Goal: Task Accomplishment & Management: Complete application form

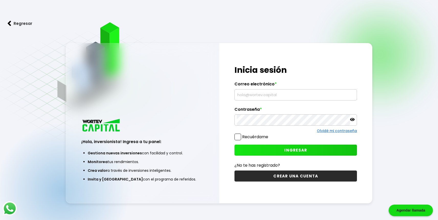
click at [272, 97] on input "text" at bounding box center [296, 94] width 118 height 11
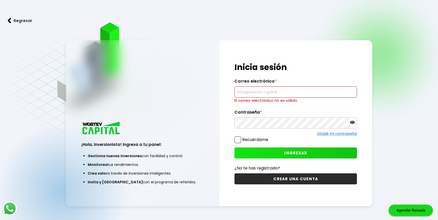
type input "[EMAIL_ADDRESS][DOMAIN_NAME]"
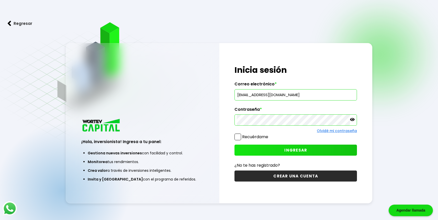
click at [239, 137] on span at bounding box center [238, 136] width 7 height 7
click at [269, 134] on input "Recuérdame" at bounding box center [269, 134] width 0 height 0
click at [239, 137] on span at bounding box center [238, 136] width 7 height 7
click at [269, 134] on input "Recuérdame" at bounding box center [269, 134] width 0 height 0
click at [236, 135] on span at bounding box center [238, 136] width 7 height 7
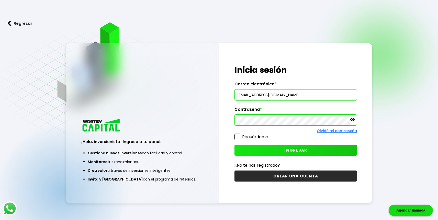
click at [269, 134] on input "Recuérdame" at bounding box center [269, 134] width 0 height 0
click at [295, 150] on span "INGRESAR" at bounding box center [296, 149] width 23 height 5
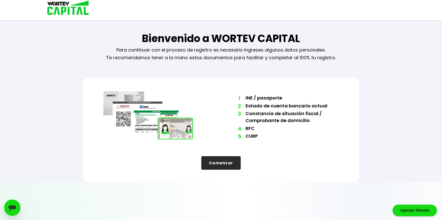
click at [216, 166] on button "Comenzar" at bounding box center [220, 163] width 39 height 14
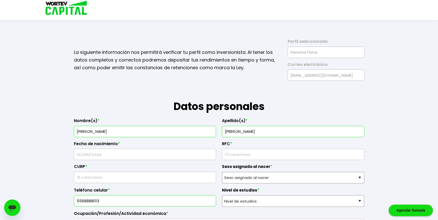
click at [142, 149] on input "text" at bounding box center [145, 154] width 138 height 11
type input "[DATE]"
click at [135, 172] on input "text" at bounding box center [145, 177] width 138 height 11
click at [81, 174] on input "text" at bounding box center [145, 177] width 138 height 11
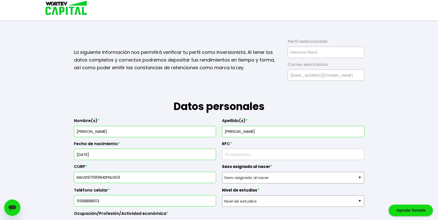
type input "MAVD970906HDFNLG03"
click at [250, 152] on input "rfc" at bounding box center [293, 154] width 138 height 11
type input "MAVD9709065V6"
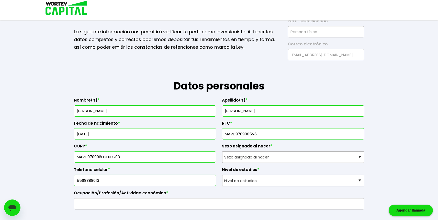
scroll to position [21, 0]
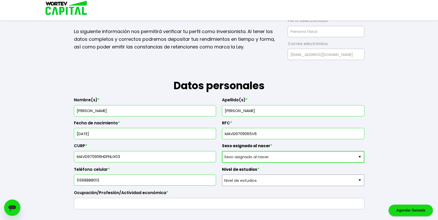
click at [232, 156] on select "Sexo asignado al nacer Hombre Mujer Prefiero no contestar" at bounding box center [293, 157] width 143 height 12
select select "Hombre"
click at [222, 151] on select "Sexo asignado al nacer Hombre Mujer Prefiero no contestar" at bounding box center [293, 157] width 143 height 12
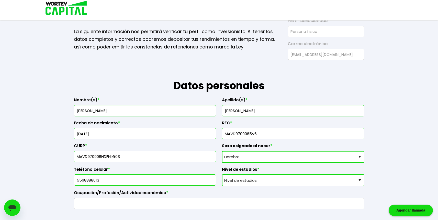
click at [237, 178] on select "Nivel de estudios Primaria Secundaria Bachillerato Licenciatura Posgrado" at bounding box center [293, 180] width 143 height 12
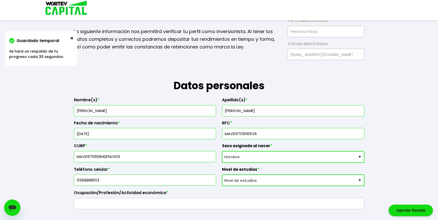
select select "Licenciatura"
click at [222, 174] on select "Nivel de estudios Primaria Secundaria Bachillerato Licenciatura Posgrado" at bounding box center [293, 180] width 143 height 12
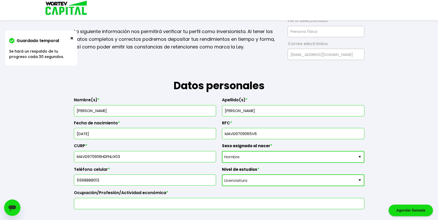
click at [135, 203] on input "text" at bounding box center [219, 203] width 286 height 11
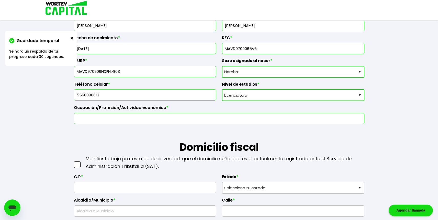
scroll to position [113, 0]
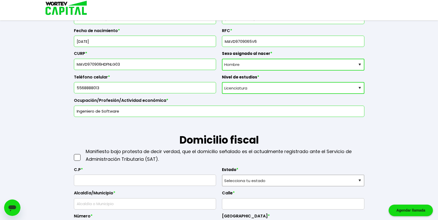
type input "Ingeniero de Software"
click at [75, 156] on span at bounding box center [77, 157] width 7 height 7
click at [83, 155] on input "checkbox" at bounding box center [83, 155] width 0 height 0
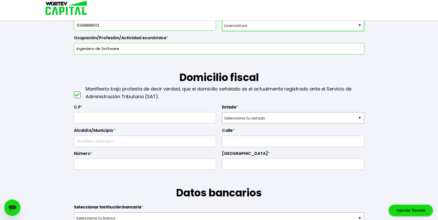
scroll to position [188, 0]
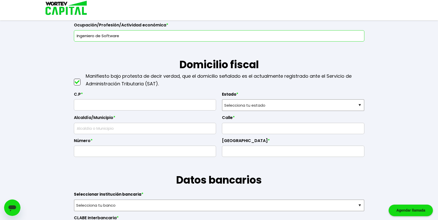
click at [114, 104] on input "text" at bounding box center [145, 104] width 138 height 11
type input "08830"
select select "DF"
type input "Iztacalco"
type input "Militar Marte"
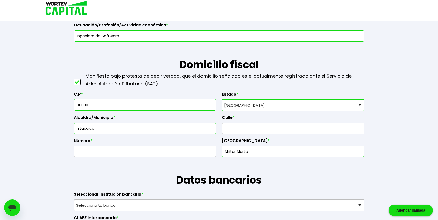
type input "08830"
click at [234, 129] on input "text" at bounding box center [293, 128] width 138 height 11
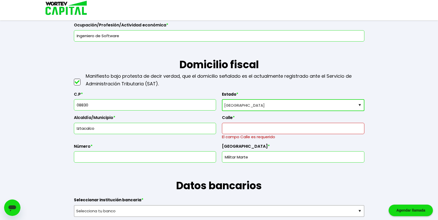
click at [96, 150] on div "Número *" at bounding box center [145, 150] width 143 height 23
type input "5"
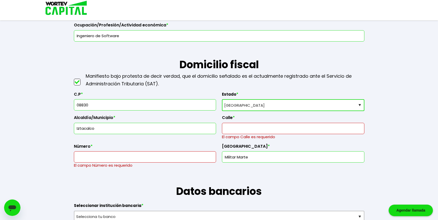
click at [256, 126] on input "text" at bounding box center [293, 128] width 138 height 11
type input "[GEOGRAPHIC_DATA] Altas"
type input "495"
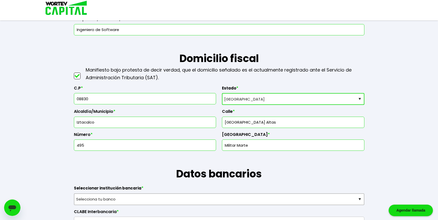
scroll to position [257, 0]
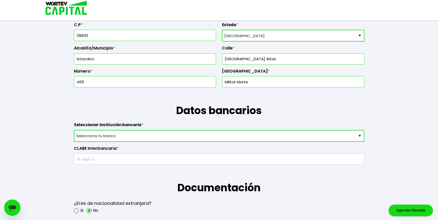
click at [120, 136] on select "Selecciona tu banco ABC Capital Actinver Afirme Albo ASP Banamex Banbajio Banco…" at bounding box center [219, 136] width 291 height 12
click at [108, 135] on select "Selecciona tu banco ABC Capital Actinver Afirme Albo ASP Banamex Banbajio Banco…" at bounding box center [219, 136] width 291 height 12
select select "Nu Bank"
click at [74, 130] on select "Selecciona tu banco ABC Capital Actinver Afirme Albo ASP Banamex Banbajio Banco…" at bounding box center [219, 136] width 291 height 12
click at [113, 159] on input "text" at bounding box center [219, 158] width 286 height 11
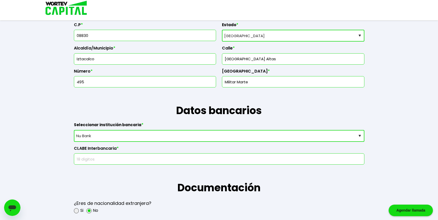
click at [113, 158] on input "text" at bounding box center [219, 158] width 286 height 11
paste input "638180010119678621"
type input "638180010119678621"
click at [105, 178] on h1 "Documentación" at bounding box center [219, 179] width 291 height 31
click at [121, 171] on h1 "Documentación" at bounding box center [219, 179] width 291 height 31
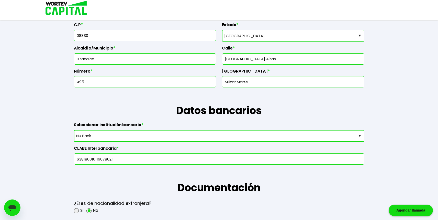
click at [120, 158] on input "638180010119678621" at bounding box center [219, 158] width 286 height 11
click at [85, 189] on h1 "Documentación" at bounding box center [219, 179] width 291 height 31
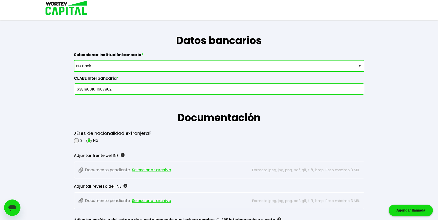
scroll to position [410, 0]
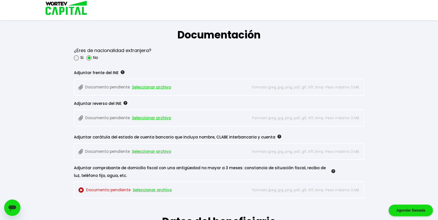
click at [148, 85] on span "Seleccionar archivo" at bounding box center [151, 87] width 39 height 8
click at [148, 117] on span "Seleccionar archivo" at bounding box center [151, 118] width 39 height 8
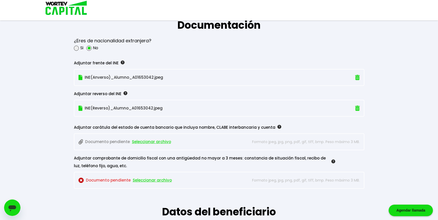
scroll to position [433, 0]
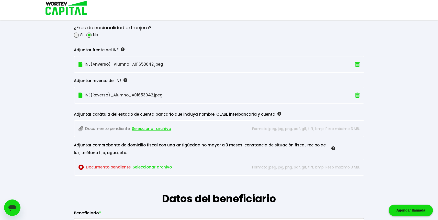
click at [166, 128] on span "Seleccionar archivo" at bounding box center [151, 129] width 39 height 8
click at [160, 165] on span "Seleccionar archivo" at bounding box center [152, 167] width 39 height 8
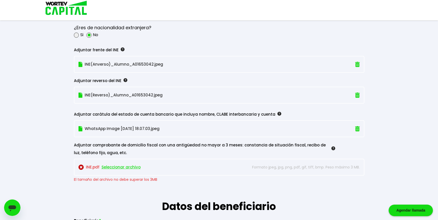
click at [116, 167] on span "Seleccionar archivo" at bounding box center [121, 167] width 39 height 8
